Goal: Task Accomplishment & Management: Use online tool/utility

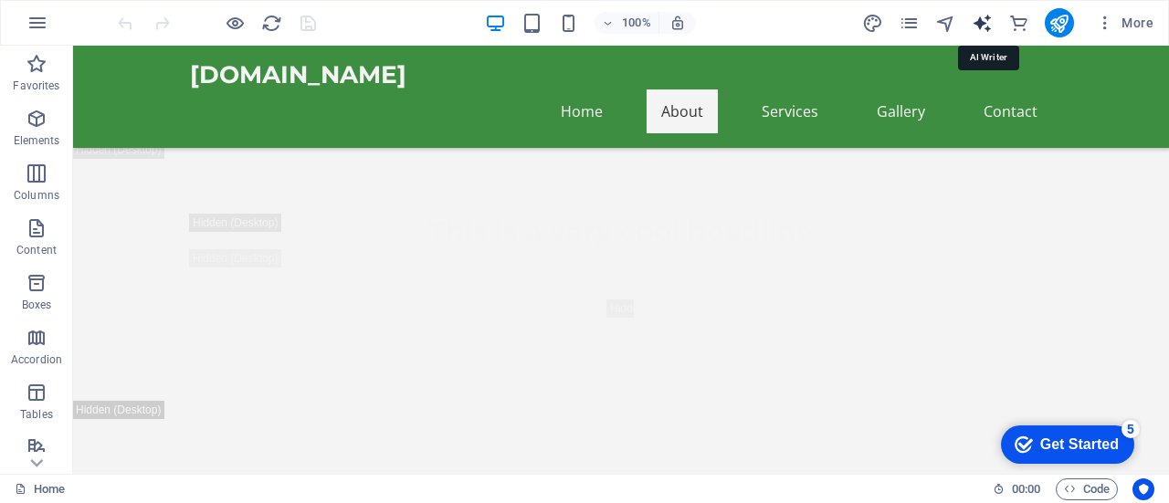
click at [990, 14] on icon "text_generator" at bounding box center [982, 23] width 21 height 21
select select "English"
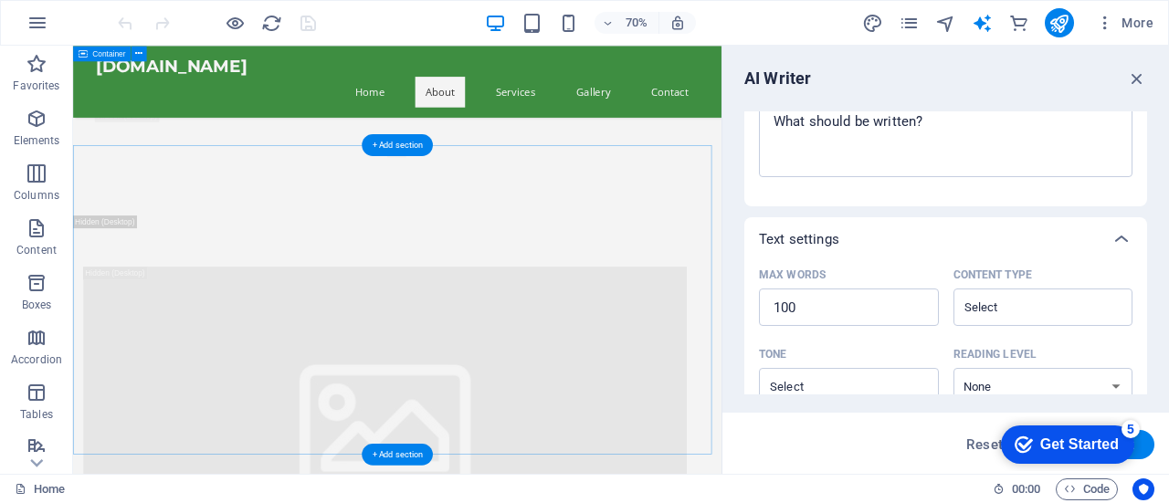
scroll to position [1889, 0]
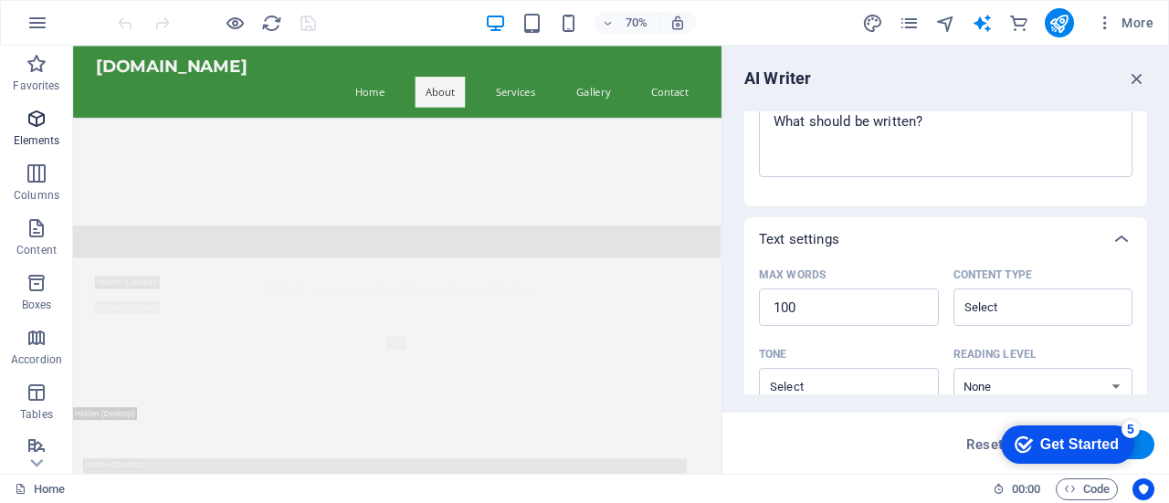
click at [31, 129] on icon "button" at bounding box center [37, 119] width 22 height 22
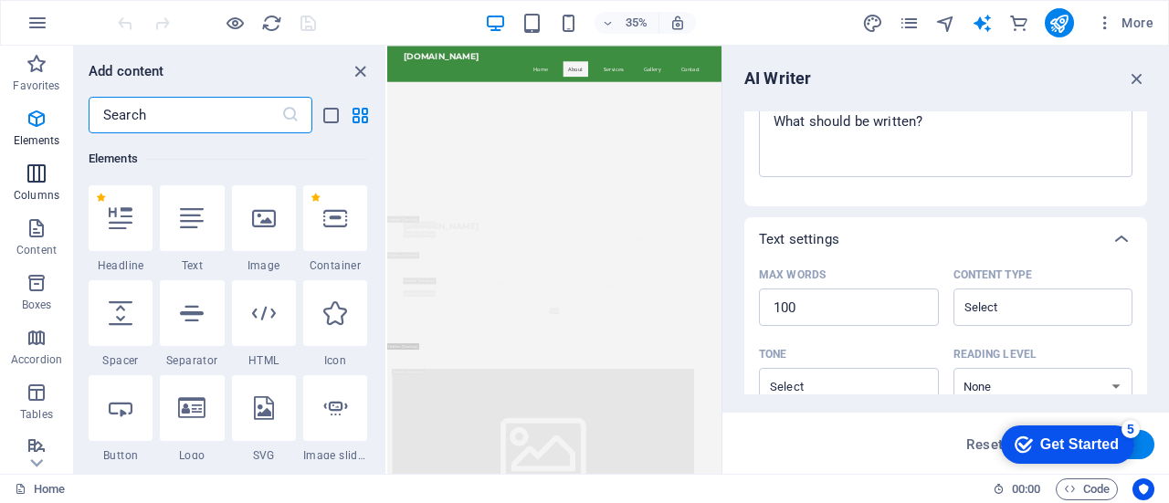
scroll to position [195, 0]
click at [358, 61] on icon "close panel" at bounding box center [360, 71] width 21 height 21
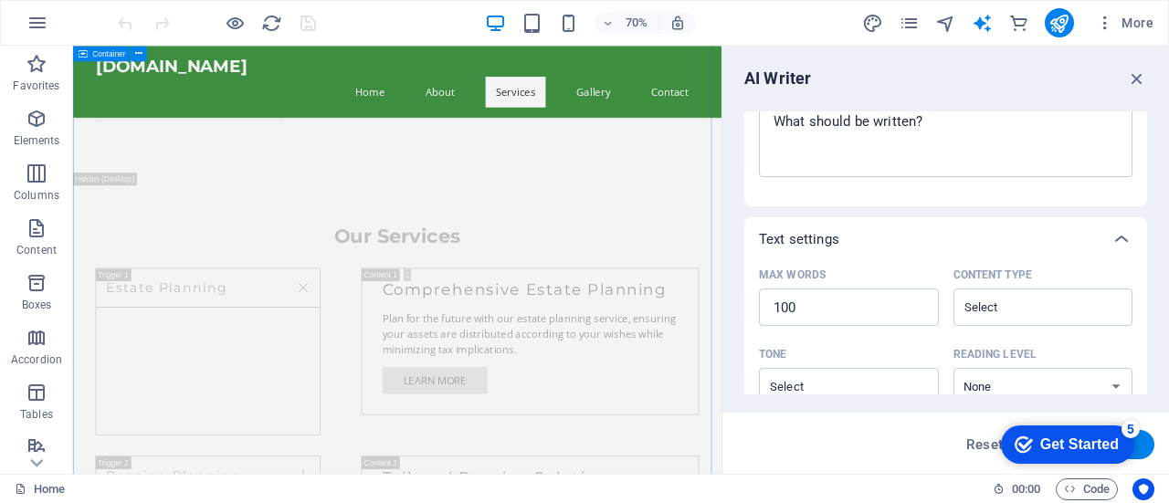
scroll to position [10475, 0]
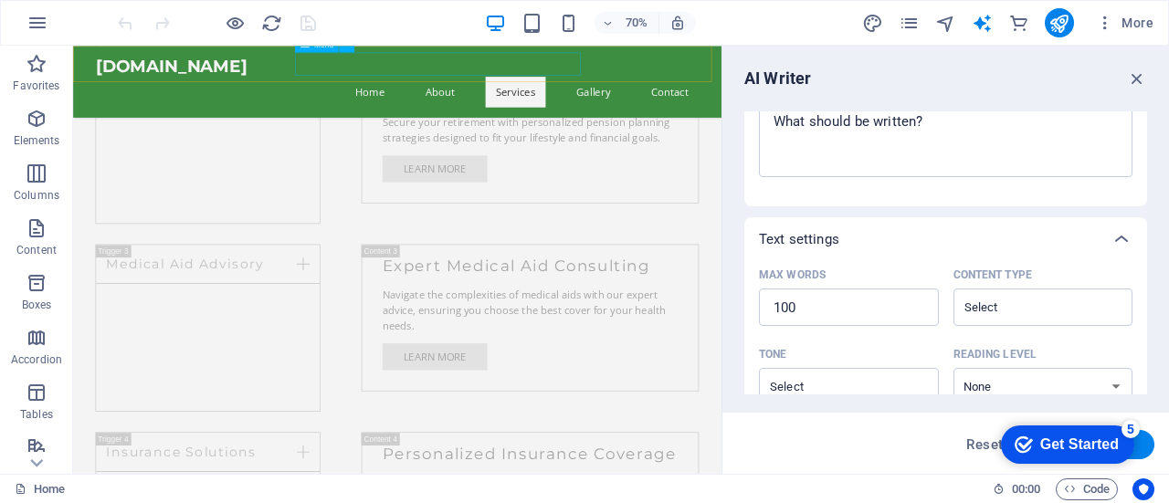
click at [682, 90] on nav "Home About Services Gallery Contact" at bounding box center [536, 112] width 862 height 44
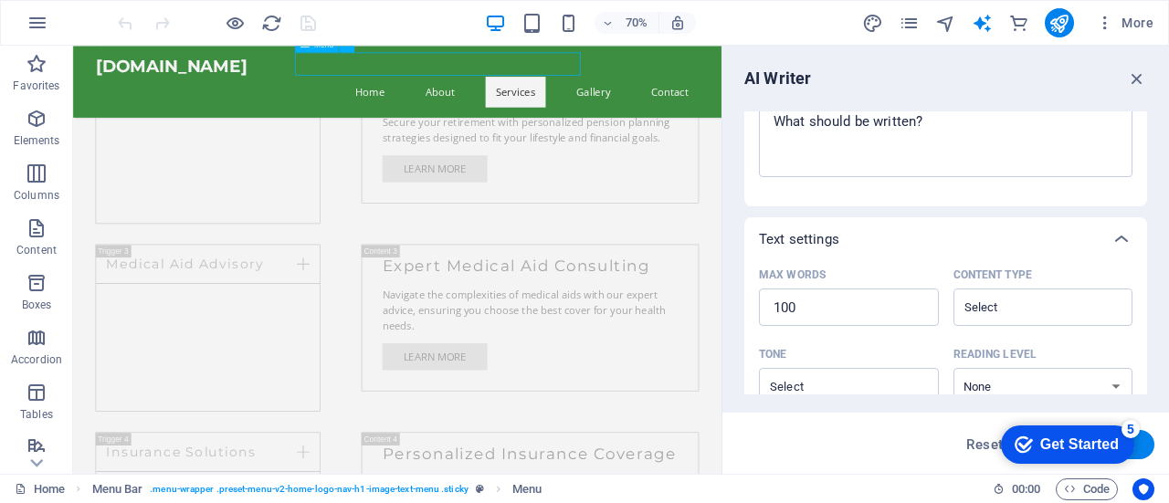
click at [671, 90] on nav "Home About Services Gallery Contact" at bounding box center [536, 112] width 862 height 44
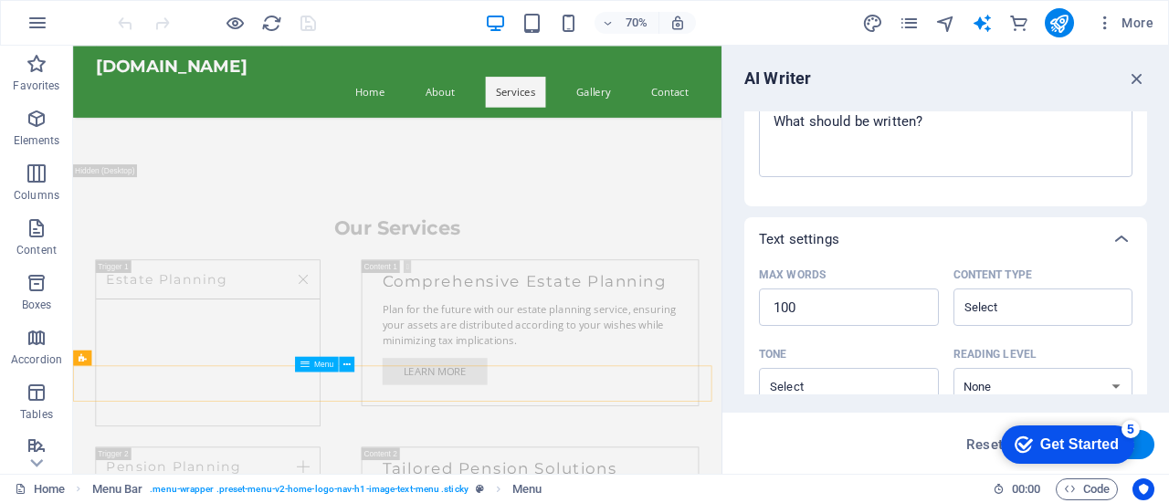
scroll to position [9379, 0]
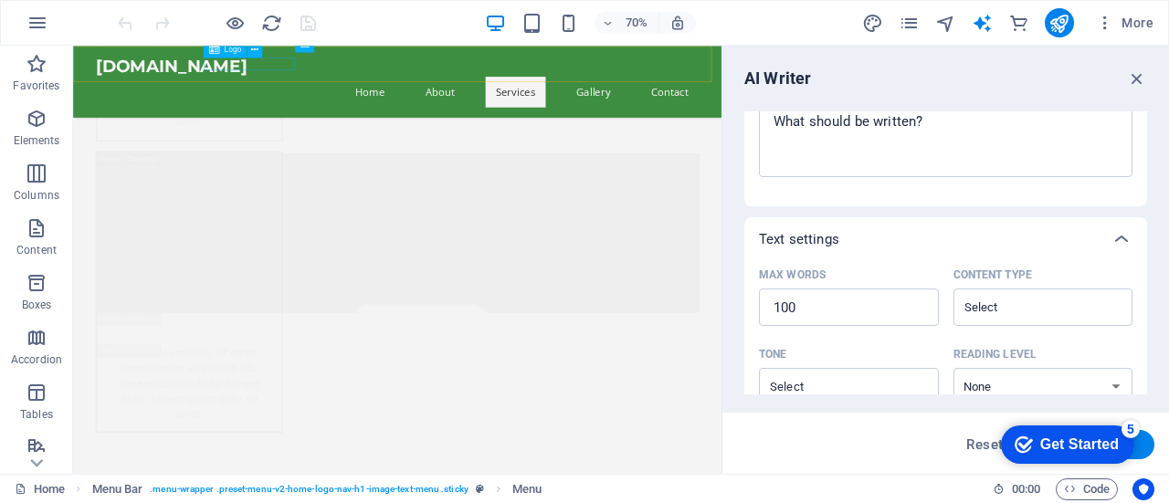
click at [346, 70] on div "[DOMAIN_NAME]" at bounding box center [536, 74] width 862 height 29
click at [350, 64] on div "[DOMAIN_NAME]" at bounding box center [536, 74] width 862 height 29
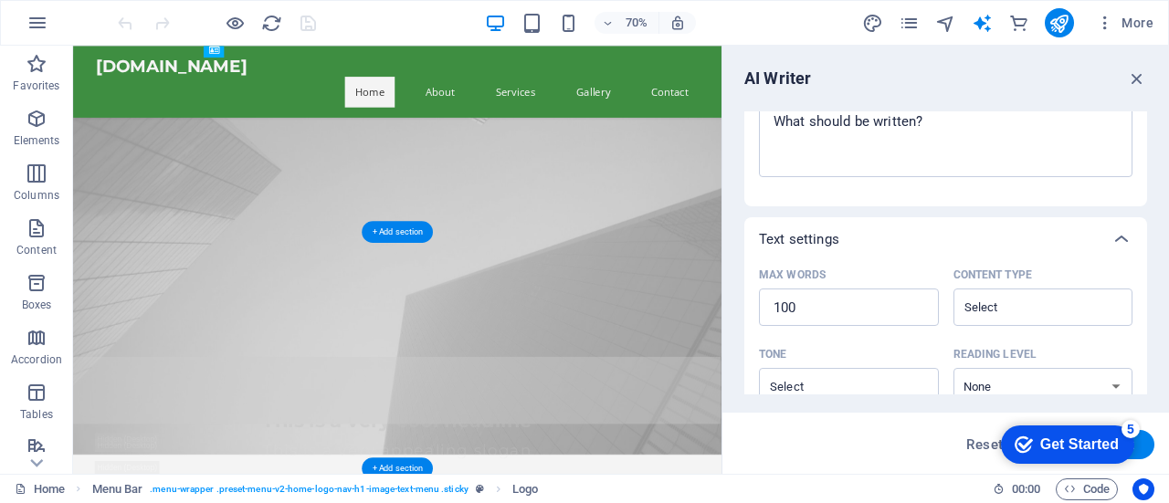
scroll to position [183, 0]
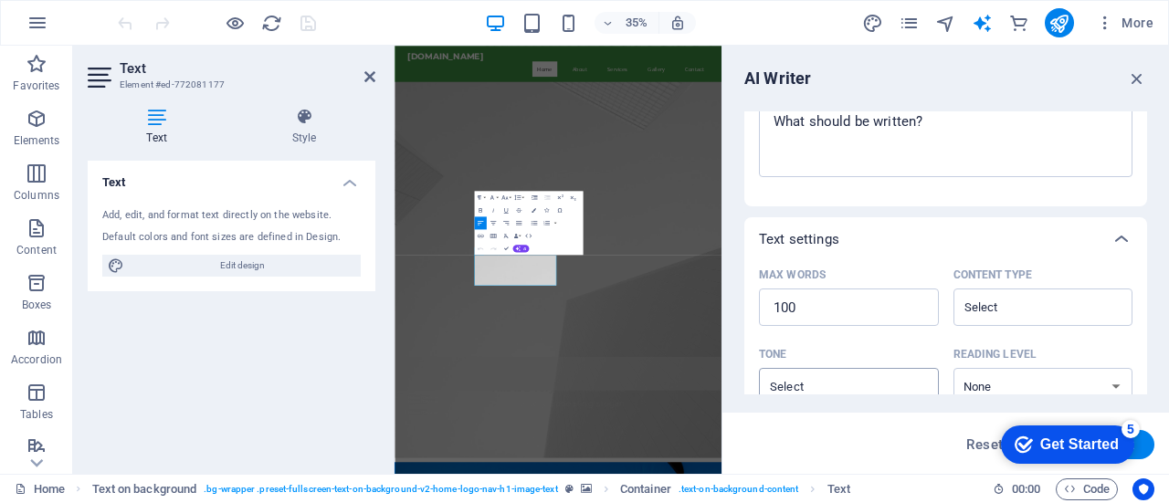
scroll to position [552, 0]
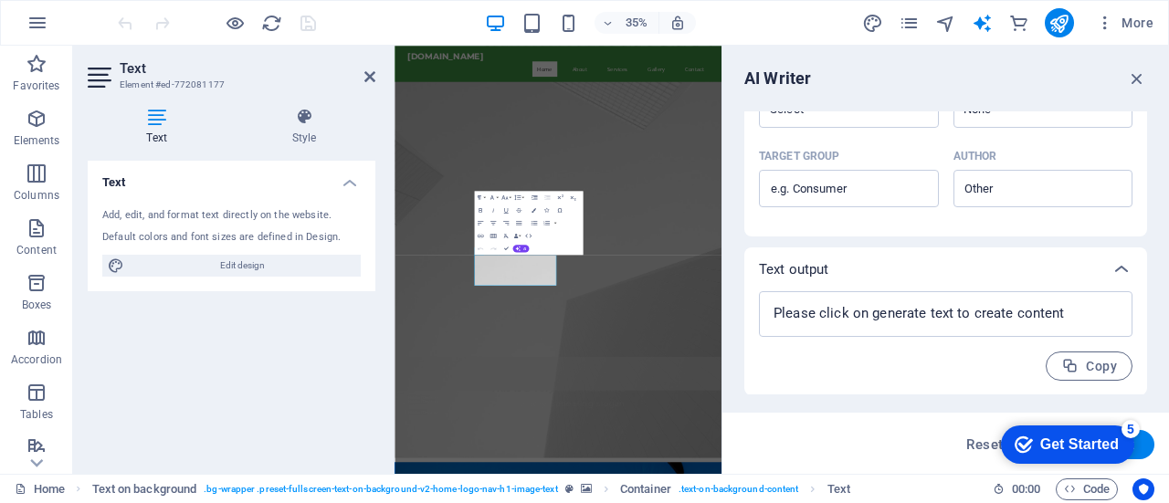
drag, startPoint x: 1059, startPoint y: 439, endPoint x: 1240, endPoint y: 733, distance: 345.0
click at [1059, 438] on div "Get Started" at bounding box center [1079, 445] width 79 height 16
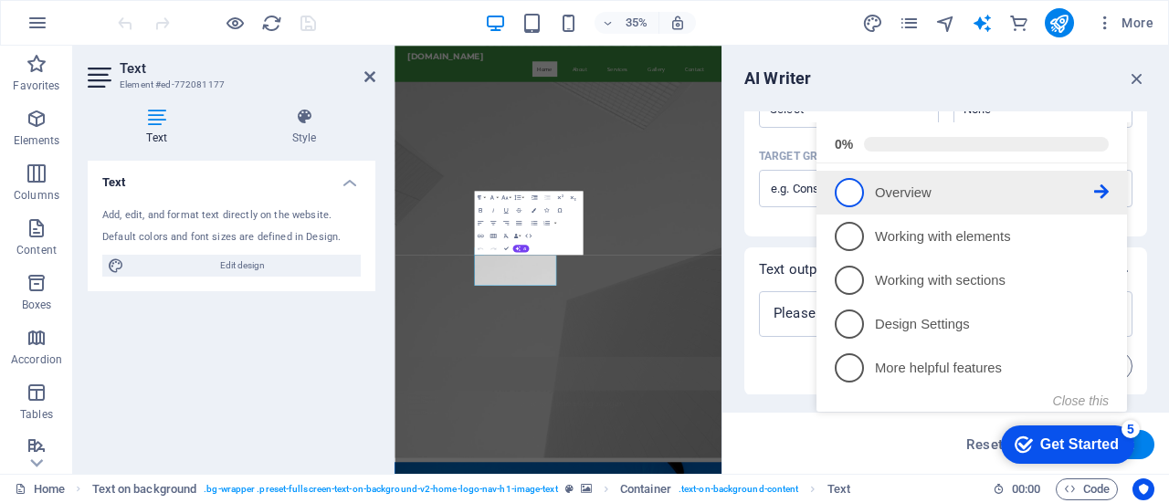
click at [835, 207] on span "1" at bounding box center [849, 192] width 29 height 29
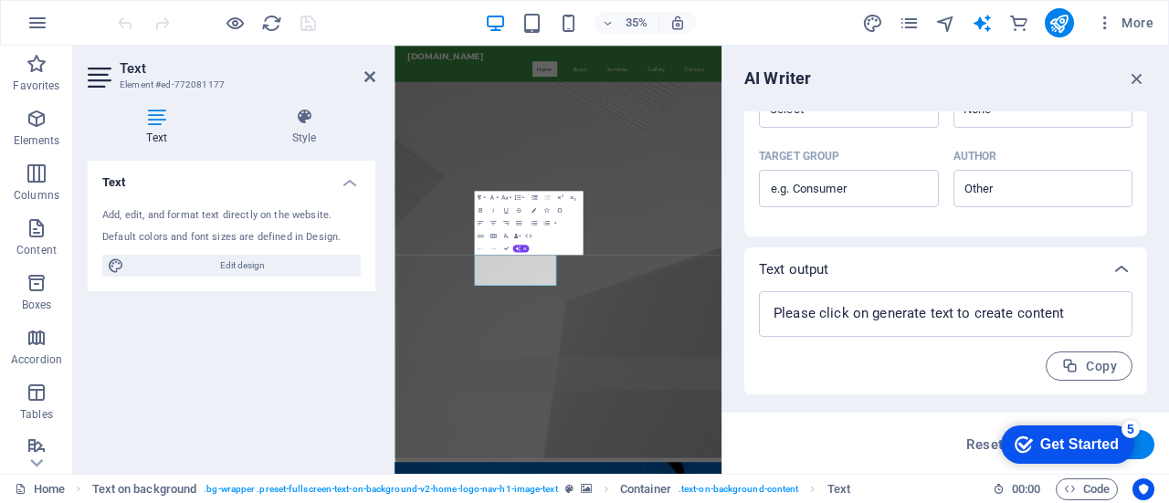
scroll to position [0, 0]
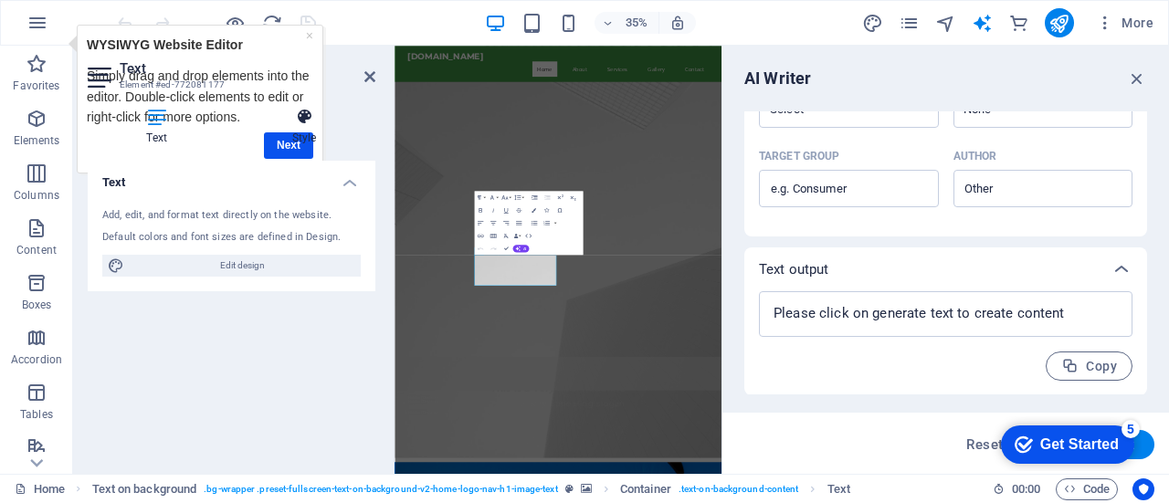
click at [279, 144] on h4 "Style" at bounding box center [304, 127] width 142 height 38
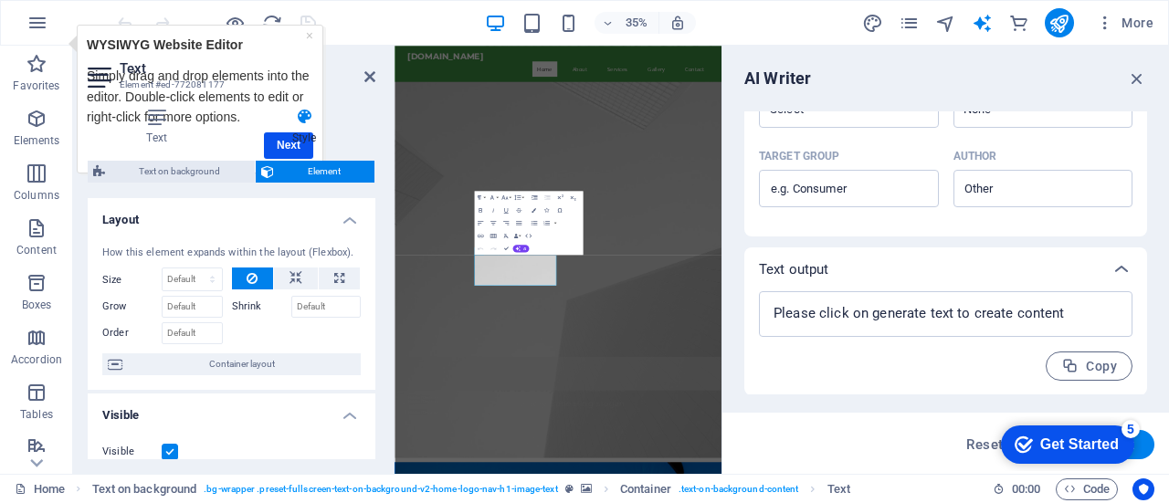
click at [279, 142] on h4 "Style" at bounding box center [304, 127] width 142 height 38
click at [272, 138] on h4 "Style" at bounding box center [304, 127] width 142 height 38
click at [371, 73] on icon at bounding box center [369, 76] width 11 height 15
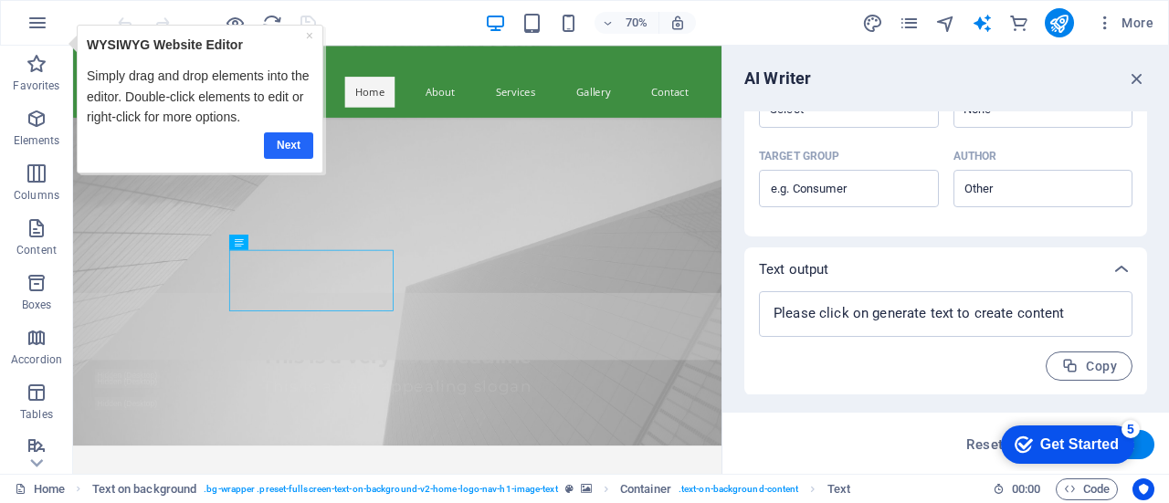
click at [275, 143] on link "Next" at bounding box center [288, 145] width 49 height 26
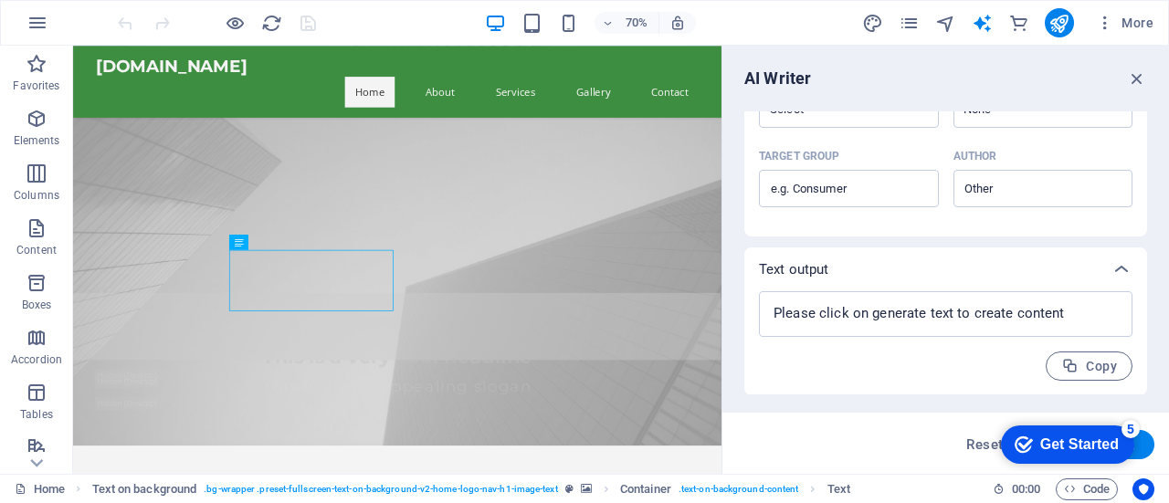
click at [1058, 441] on div "Get Started" at bounding box center [1079, 445] width 79 height 16
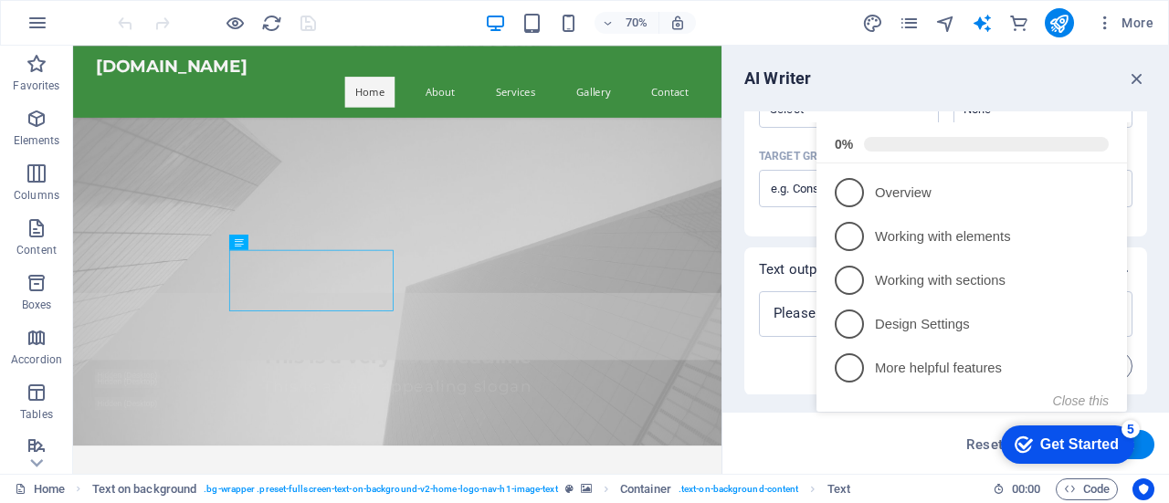
click at [875, 203] on p "Overview - incomplete" at bounding box center [984, 193] width 219 height 19
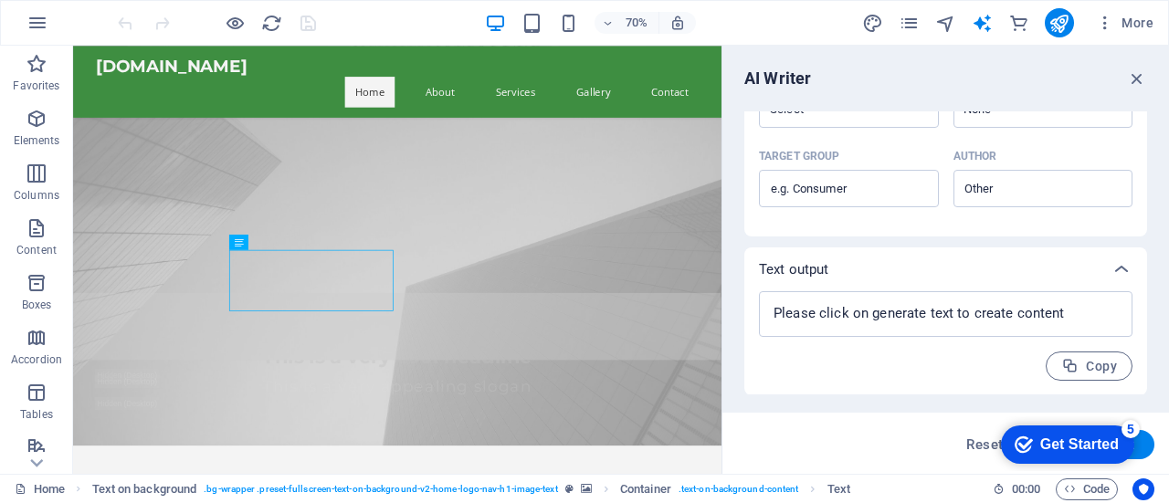
click at [1064, 437] on div "Get Started" at bounding box center [1079, 445] width 79 height 16
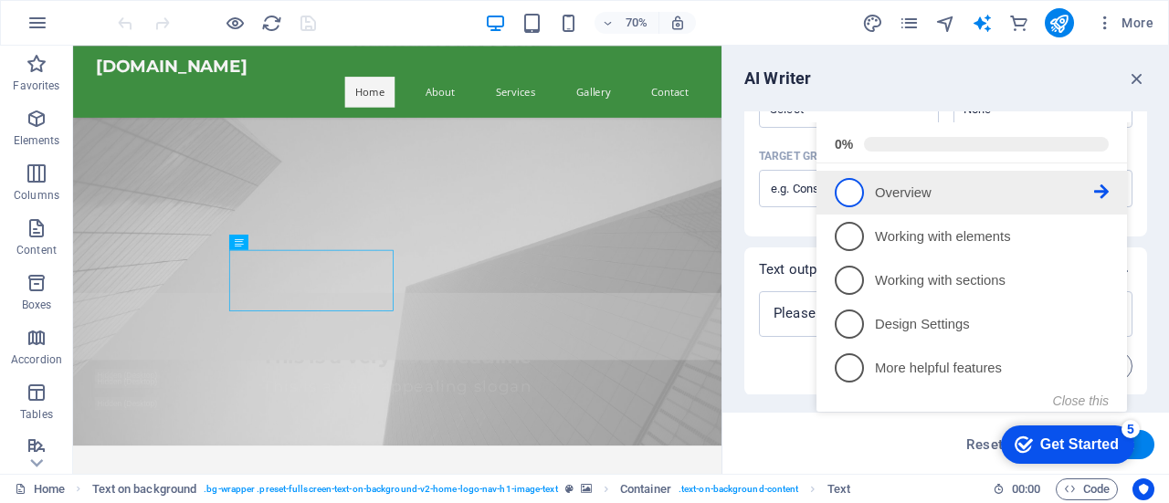
drag, startPoint x: 835, startPoint y: 236, endPoint x: 845, endPoint y: 248, distance: 15.6
click at [835, 207] on span "1" at bounding box center [849, 192] width 29 height 29
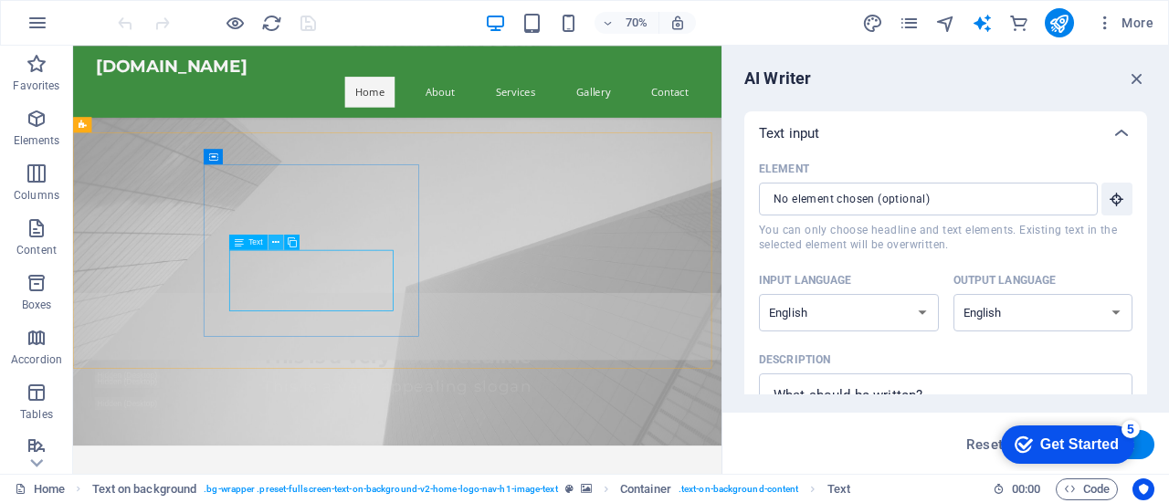
click at [275, 239] on icon at bounding box center [275, 243] width 7 height 14
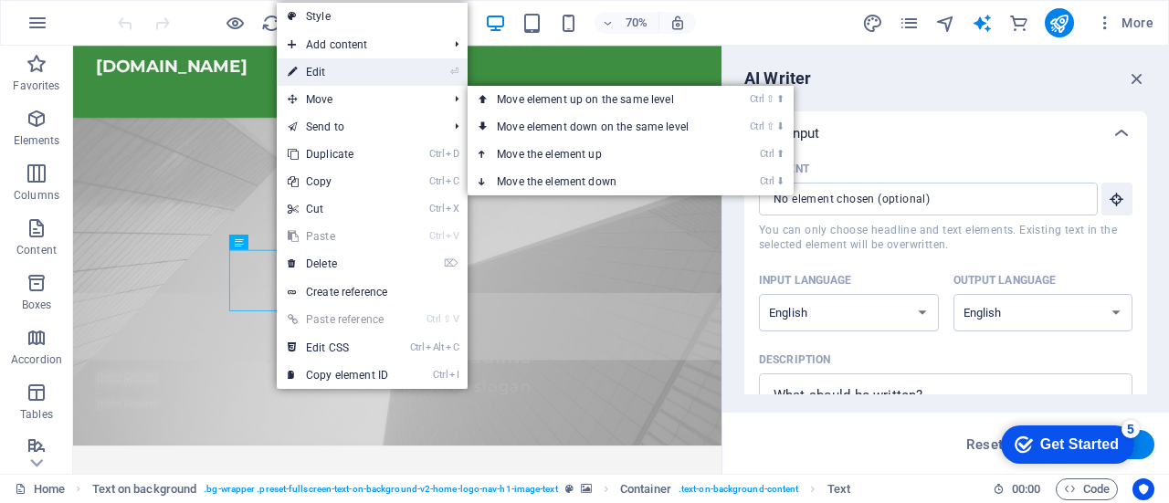
click at [360, 70] on link "⏎ Edit" at bounding box center [338, 71] width 122 height 27
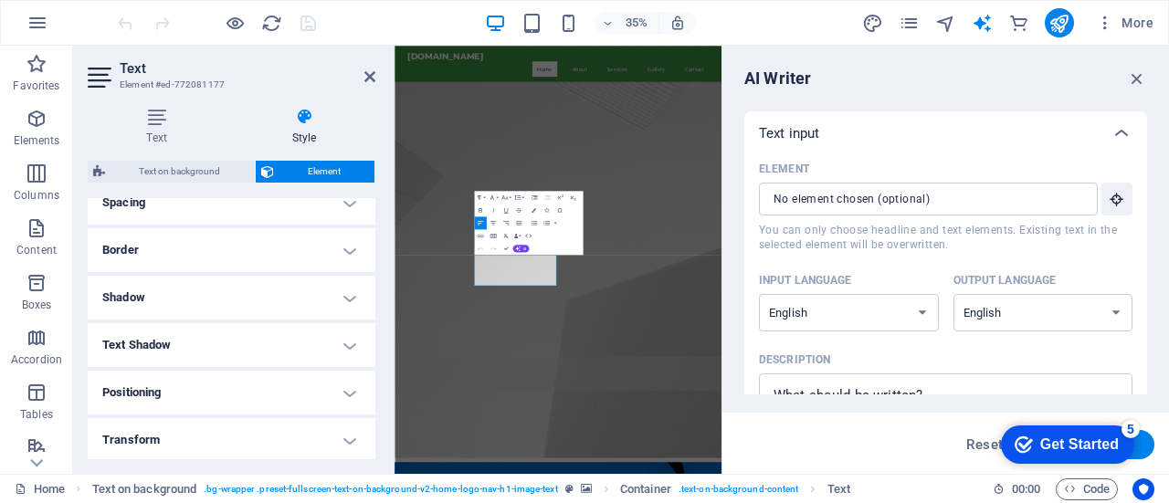
scroll to position [457, 0]
click at [150, 121] on icon at bounding box center [157, 117] width 138 height 18
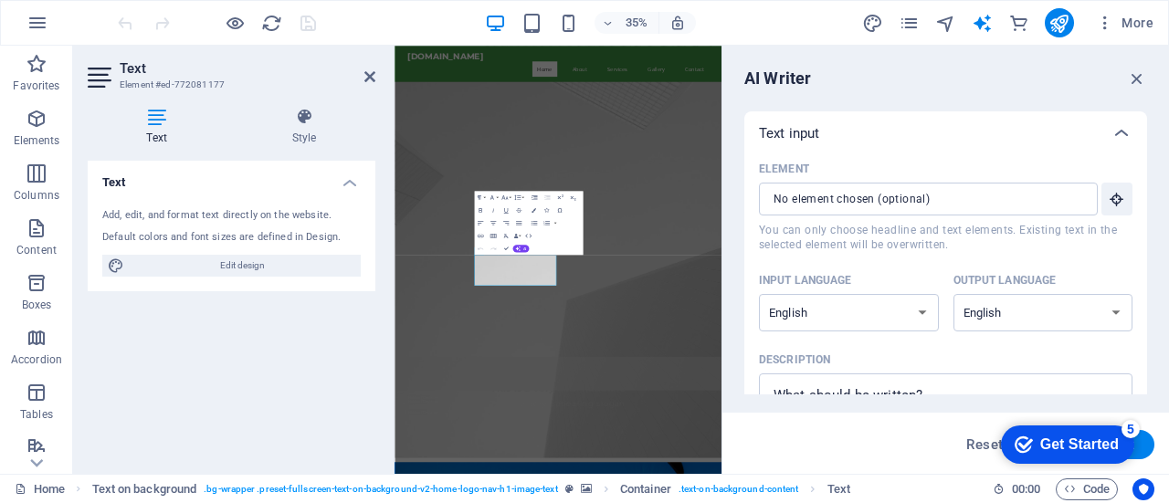
click at [224, 227] on div "Add, edit, and format text directly on the website. Default colors and font siz…" at bounding box center [232, 243] width 288 height 98
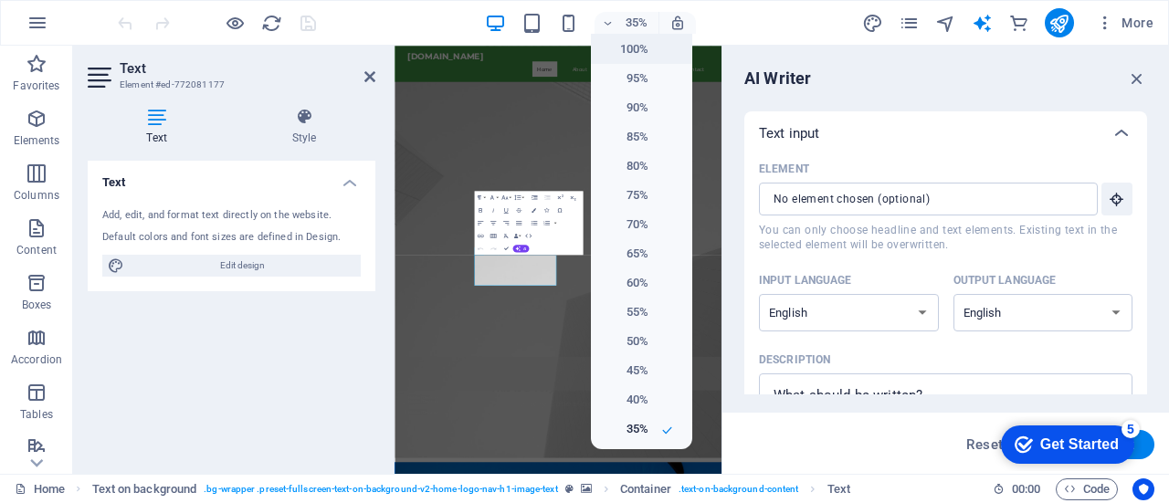
click at [623, 38] on h6 "100%" at bounding box center [625, 49] width 47 height 22
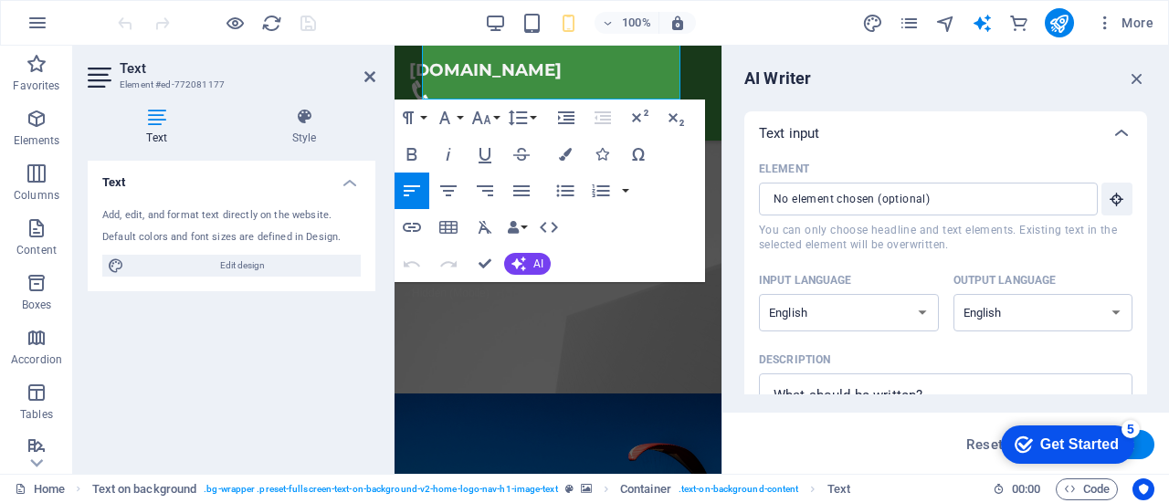
scroll to position [365, 0]
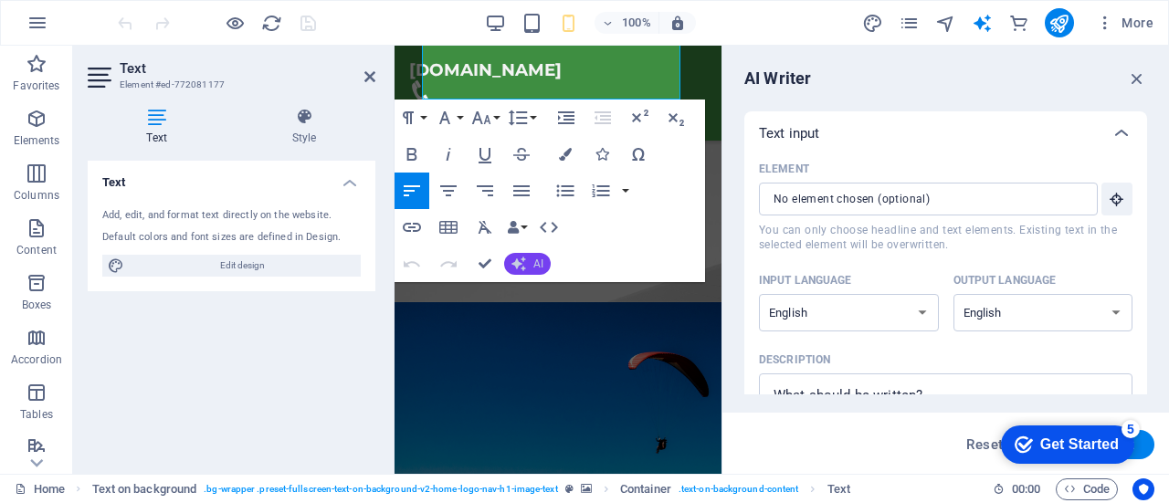
click at [534, 262] on span "AI" at bounding box center [538, 263] width 10 height 11
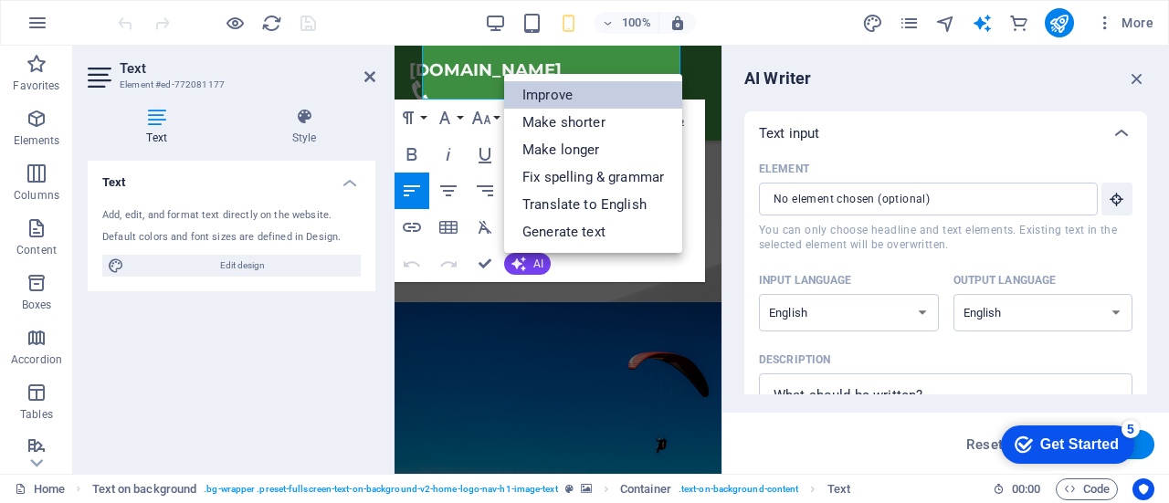
click at [563, 95] on link "Improve" at bounding box center [593, 94] width 178 height 27
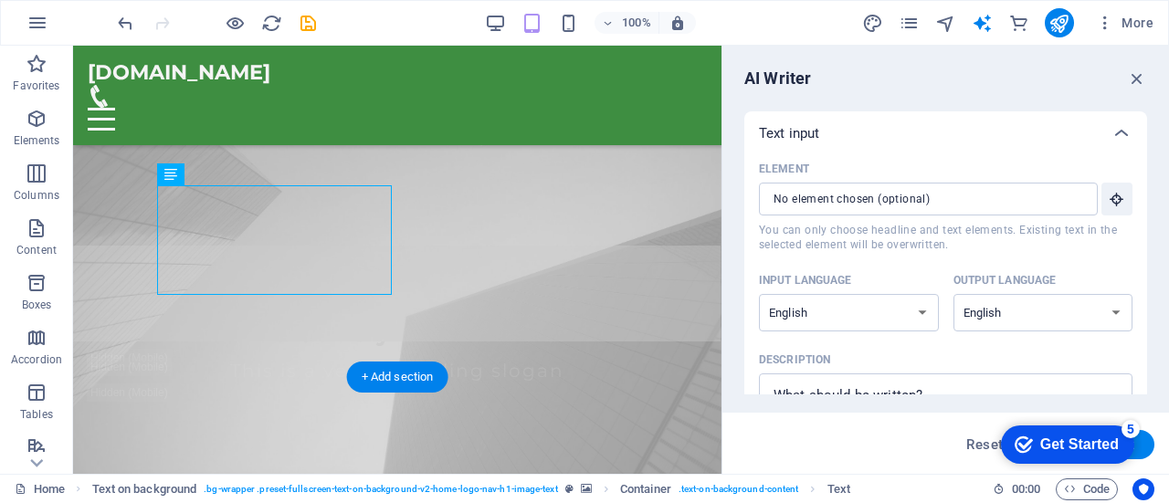
scroll to position [274, 0]
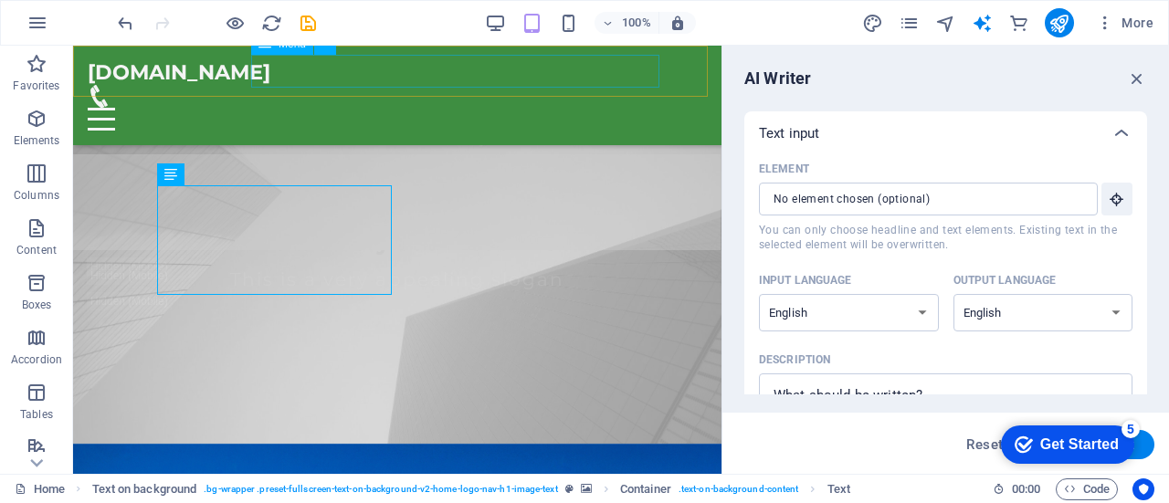
click at [448, 66] on nav "Home About Services Gallery Contact" at bounding box center [397, 260] width 649 height 428
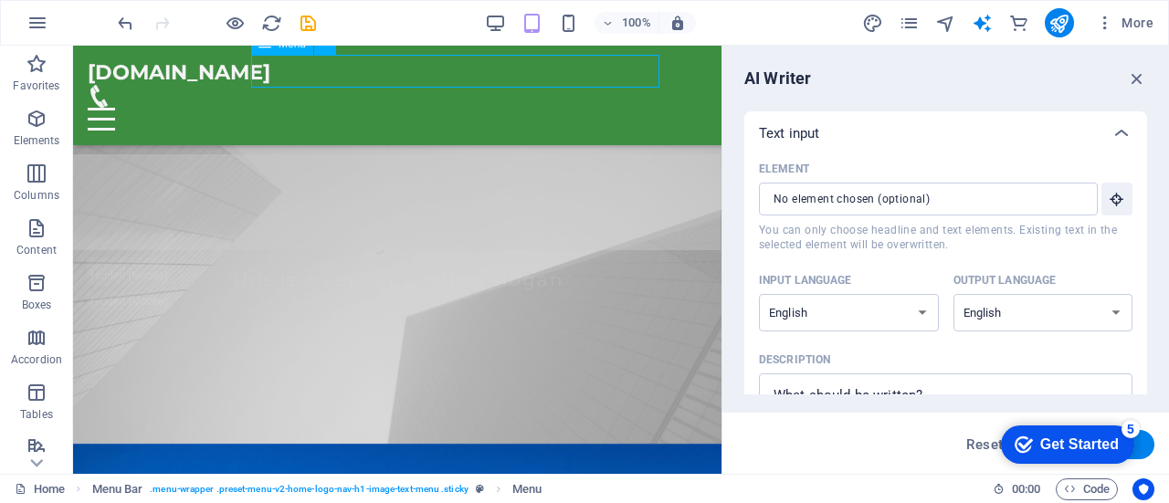
click at [446, 70] on nav "Home About Services Gallery Contact" at bounding box center [397, 260] width 649 height 428
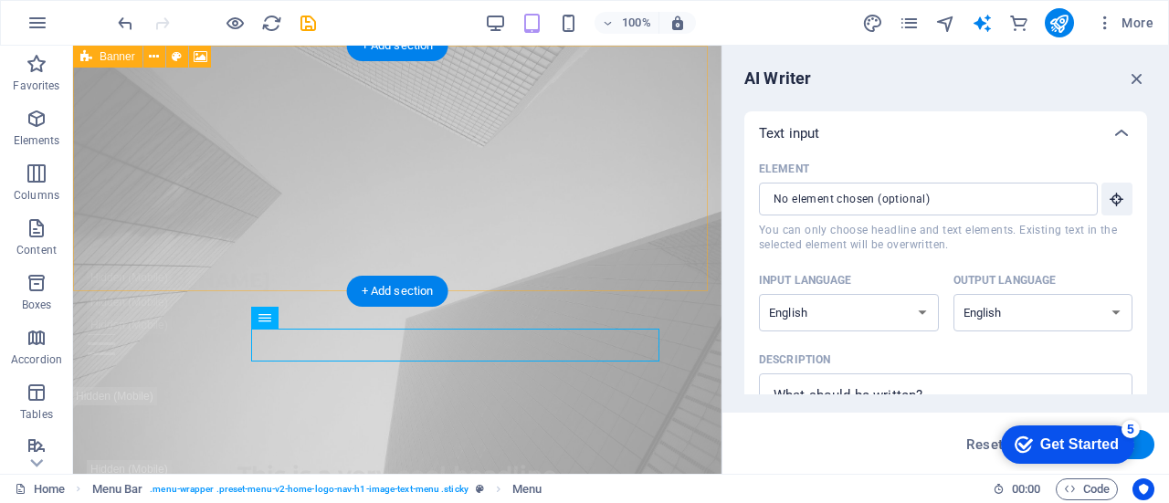
scroll to position [0, 0]
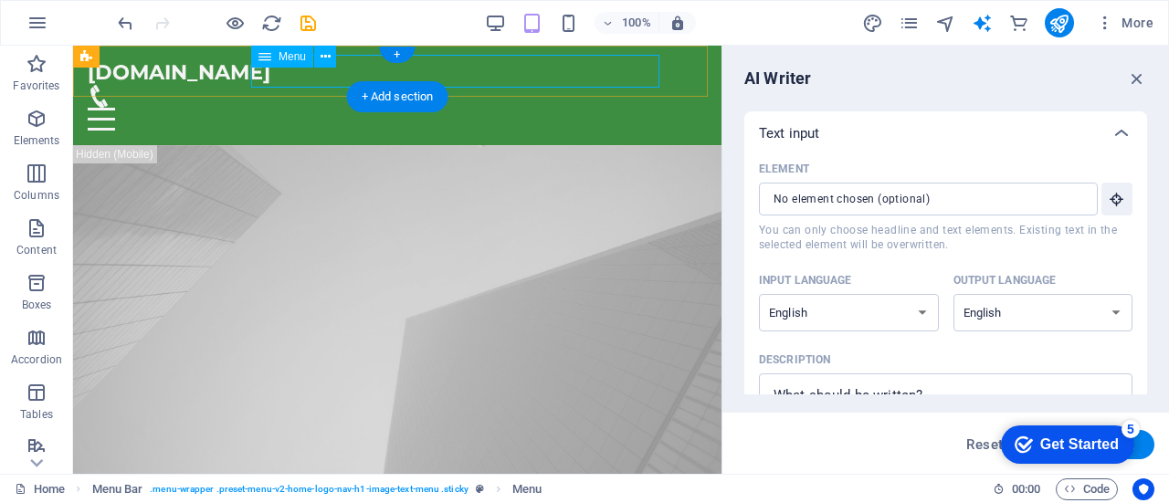
click at [462, 71] on nav "Home About Services Gallery Contact" at bounding box center [397, 260] width 649 height 428
click at [447, 74] on nav "Home About Services Gallery Contact" at bounding box center [397, 260] width 649 height 428
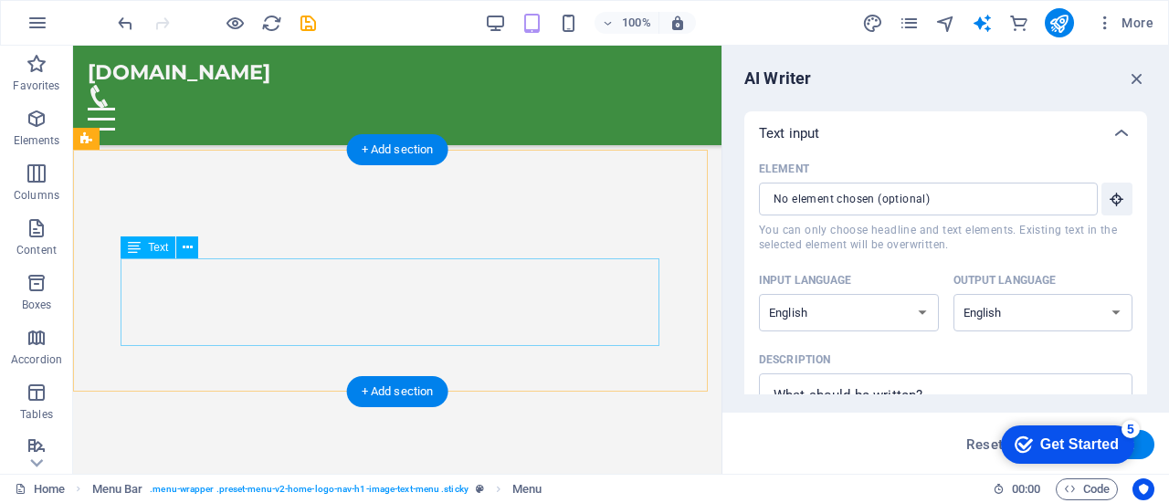
scroll to position [1461, 0]
